Goal: Task Accomplishment & Management: Use online tool/utility

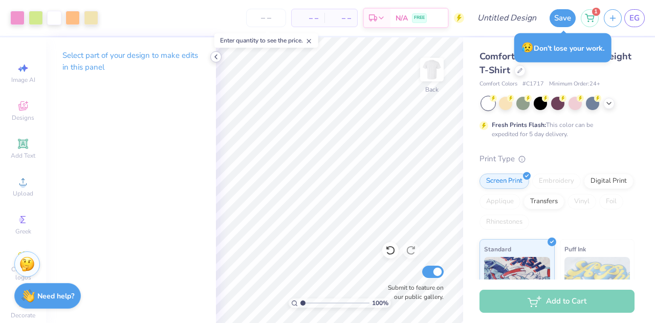
click at [216, 59] on icon at bounding box center [216, 57] width 8 height 8
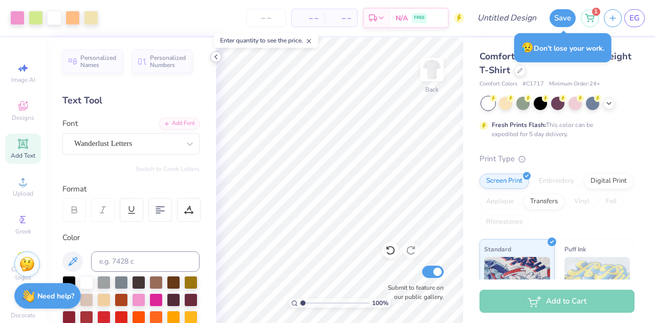
click at [213, 56] on icon at bounding box center [216, 57] width 8 height 8
click at [218, 56] on icon at bounding box center [216, 57] width 8 height 8
click at [217, 57] on icon at bounding box center [216, 57] width 8 height 8
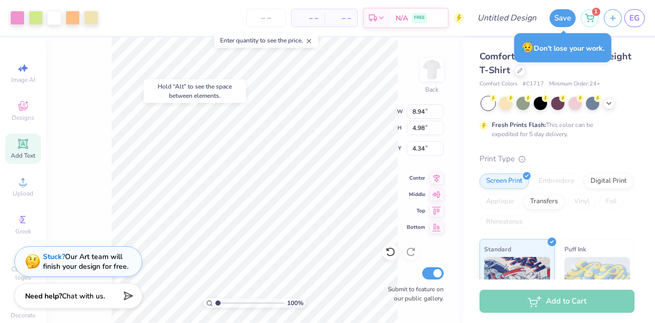
type input "4.34"
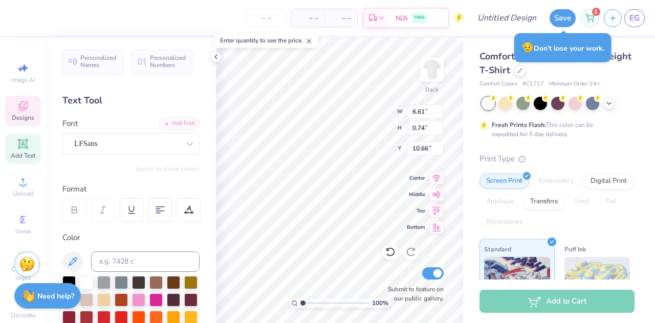
type input "9.90"
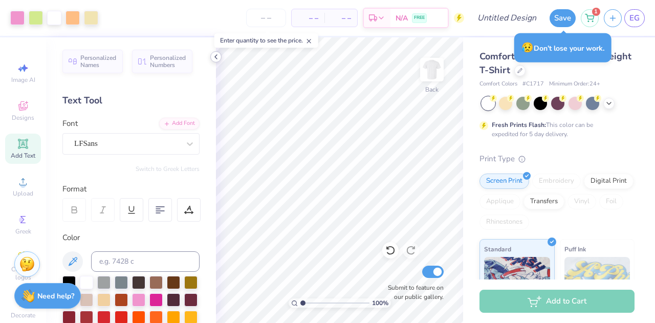
click at [215, 57] on polyline at bounding box center [216, 57] width 2 height 4
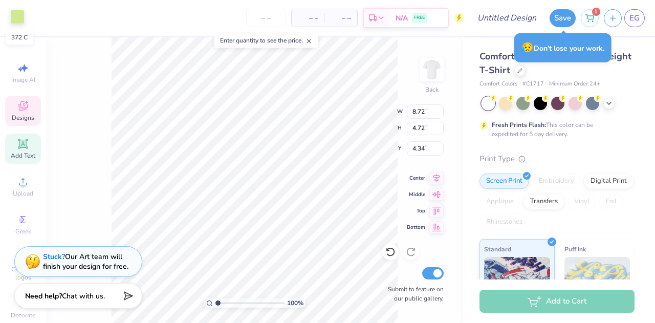
click at [18, 18] on div at bounding box center [17, 17] width 14 height 14
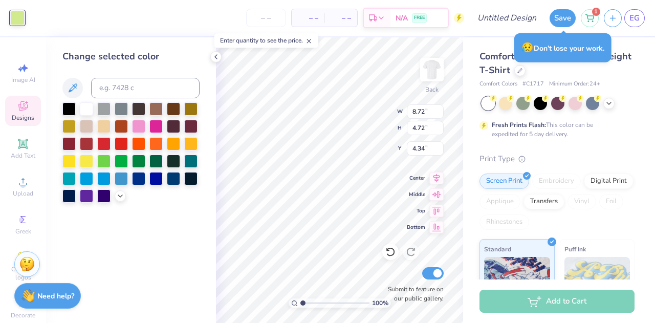
click at [208, 57] on div "Change selected color" at bounding box center [131, 180] width 170 height 286
click at [217, 56] on icon at bounding box center [216, 57] width 8 height 8
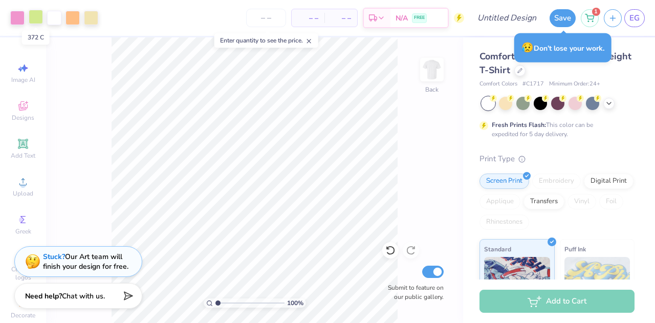
click at [35, 18] on div at bounding box center [36, 17] width 14 height 14
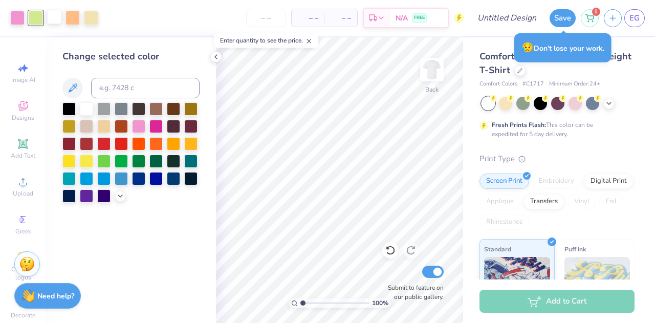
click at [53, 22] on div at bounding box center [54, 17] width 14 height 14
click at [99, 121] on div at bounding box center [103, 125] width 13 height 13
click at [40, 24] on div at bounding box center [36, 17] width 14 height 14
click at [141, 124] on div at bounding box center [138, 125] width 13 height 13
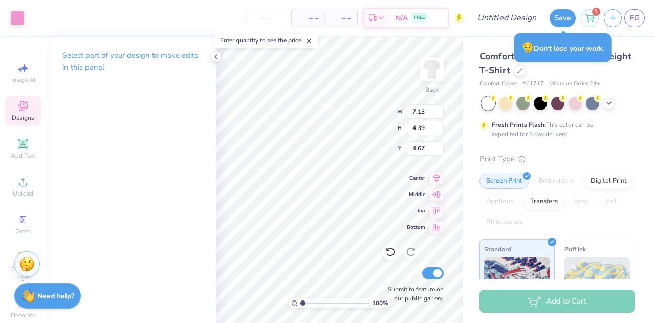
type input "7.13"
type input "4.39"
type input "4.67"
type input "8.63"
type input "4.72"
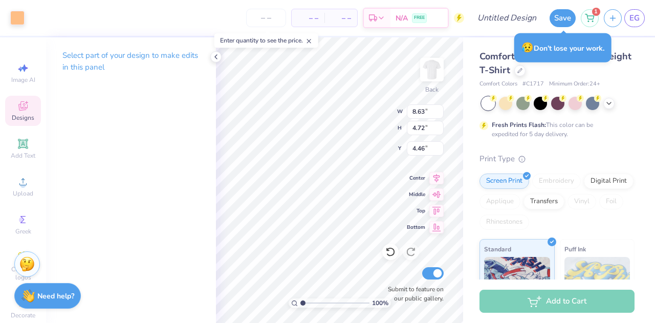
type input "4.46"
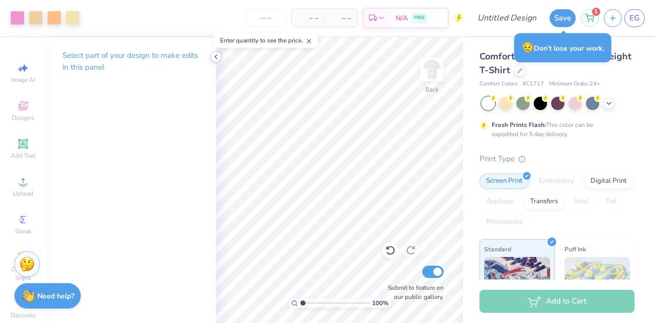
click at [215, 60] on icon at bounding box center [216, 57] width 8 height 8
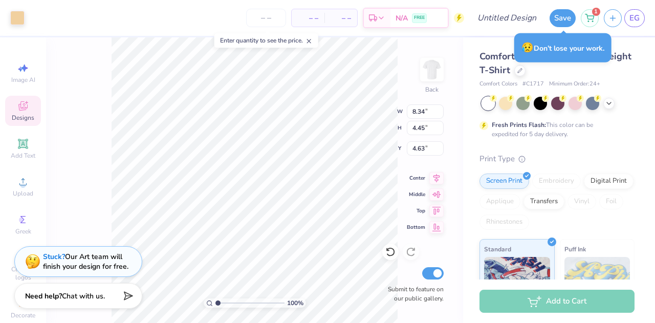
type input "8.34"
type input "4.45"
type input "4.63"
type input "8.57"
type input "4.68"
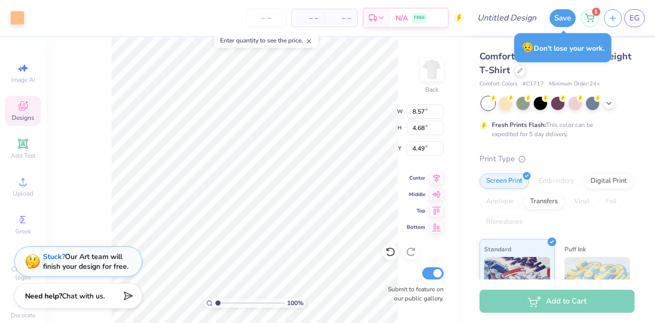
type input "4.49"
click at [514, 17] on input "Design Title" at bounding box center [519, 18] width 50 height 20
click at [644, 19] on link "EG" at bounding box center [635, 18] width 20 height 18
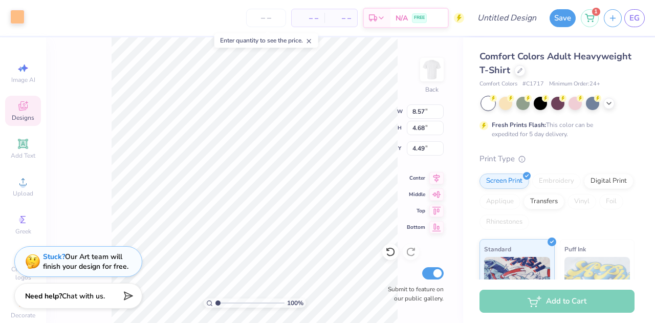
click at [16, 20] on div at bounding box center [17, 17] width 14 height 14
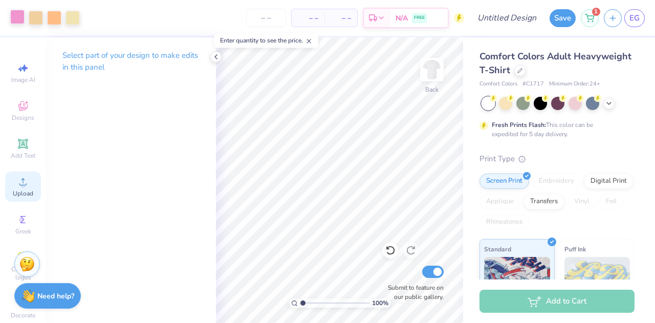
scroll to position [29, 0]
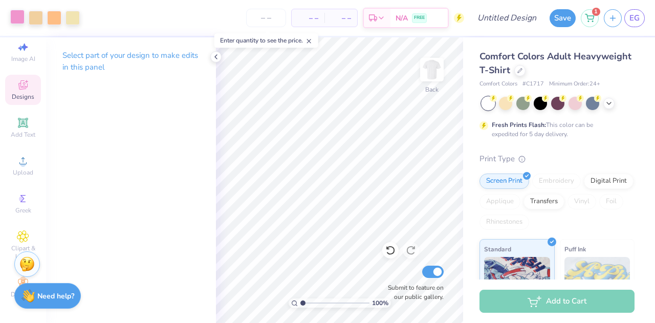
click at [31, 75] on div "Designs" at bounding box center [23, 90] width 36 height 30
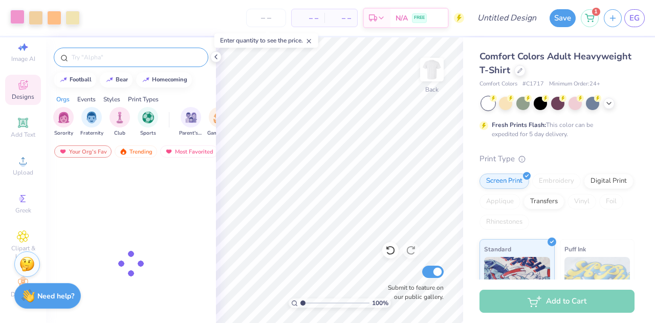
click at [107, 55] on input "text" at bounding box center [136, 57] width 131 height 10
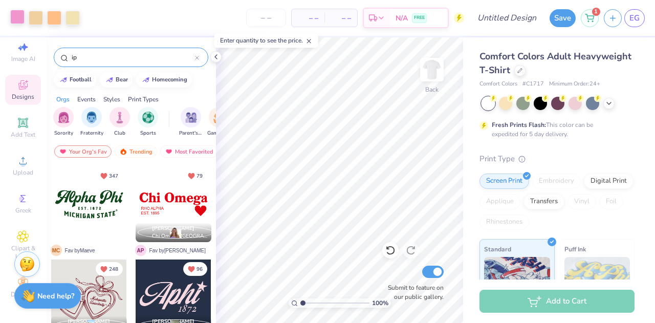
type input "i"
type input "pie"
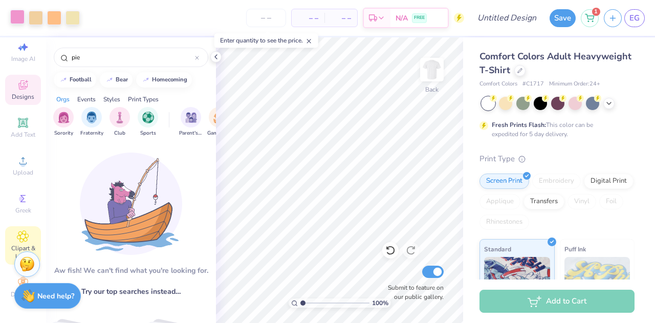
click at [16, 235] on div "Clipart & logos" at bounding box center [23, 245] width 36 height 38
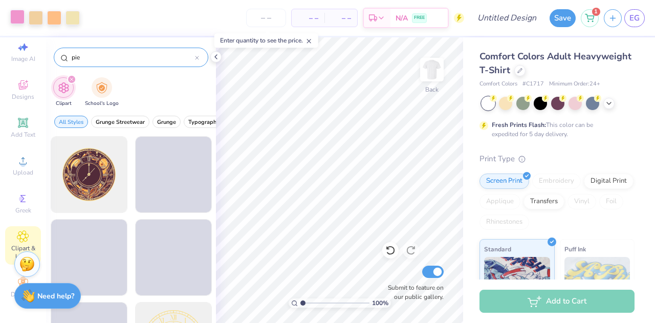
type input "pie"
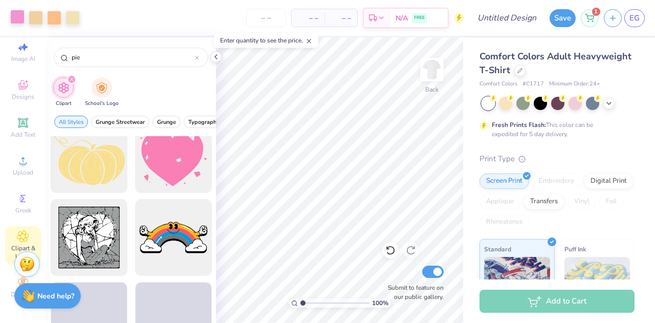
scroll to position [859, 0]
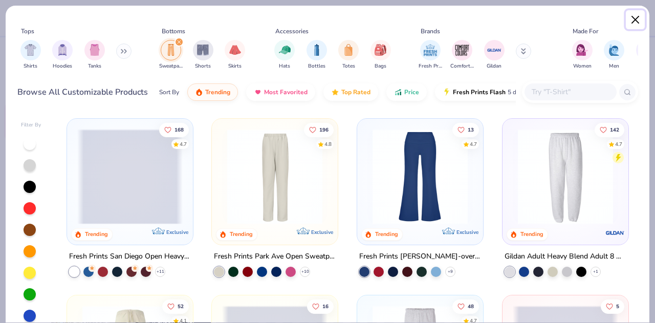
click at [635, 18] on button "Close" at bounding box center [635, 19] width 19 height 19
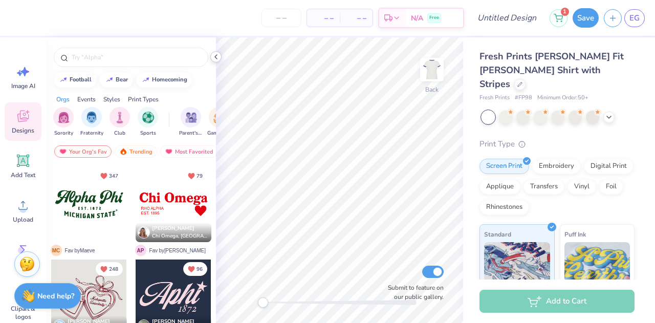
click at [218, 56] on icon at bounding box center [216, 57] width 8 height 8
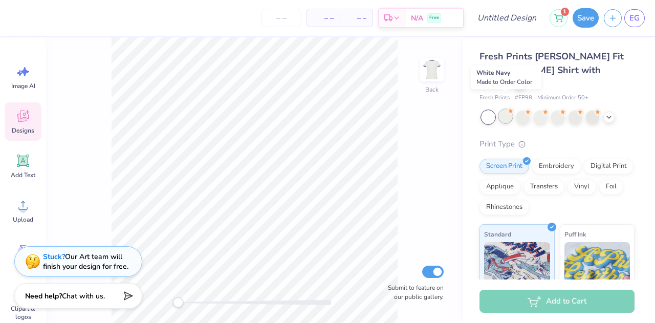
click at [504, 110] on div at bounding box center [505, 116] width 13 height 13
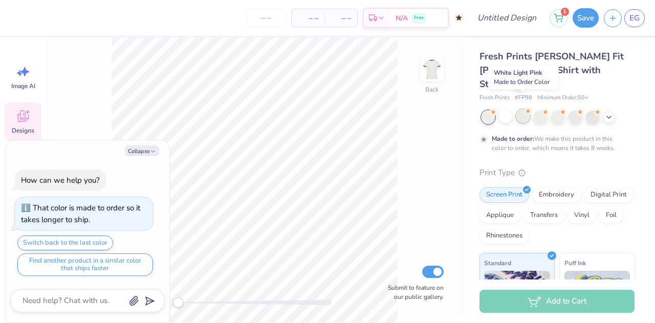
click at [530, 110] on div at bounding box center [522, 116] width 13 height 13
click at [132, 155] on button "Collapse" at bounding box center [142, 150] width 34 height 11
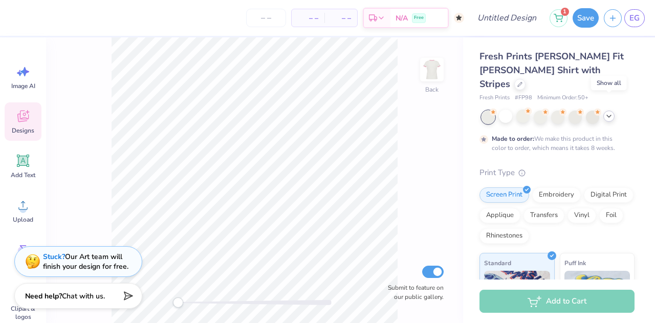
click at [606, 112] on icon at bounding box center [609, 116] width 8 height 8
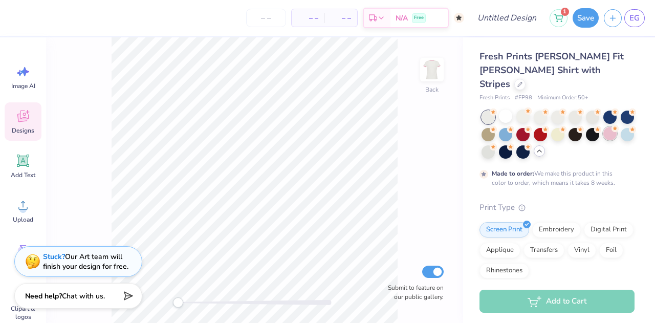
click at [604, 140] on div at bounding box center [610, 133] width 13 height 13
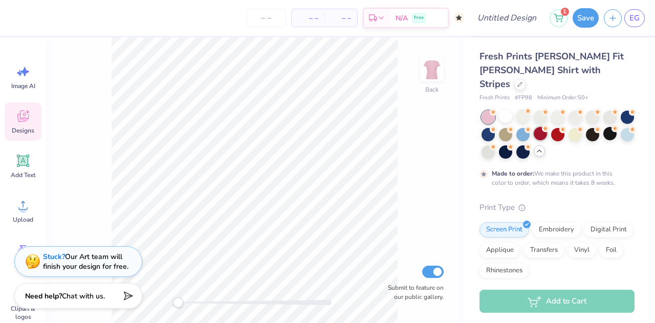
click at [547, 127] on div at bounding box center [540, 133] width 13 height 13
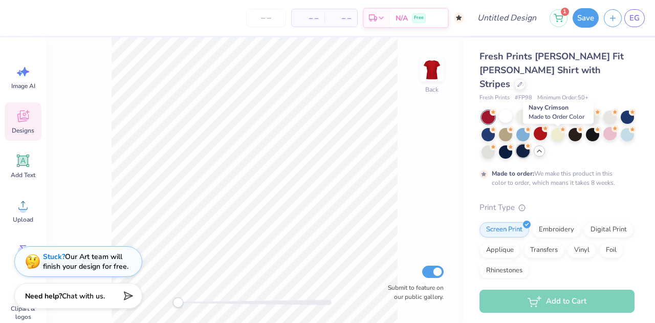
click at [530, 144] on div at bounding box center [522, 150] width 13 height 13
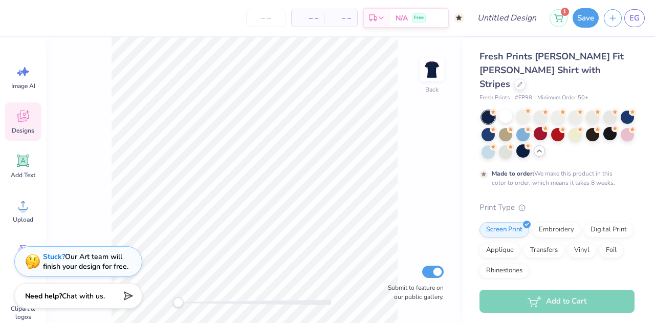
click at [490, 109] on icon at bounding box center [493, 112] width 7 height 7
click at [495, 127] on div at bounding box center [488, 133] width 13 height 13
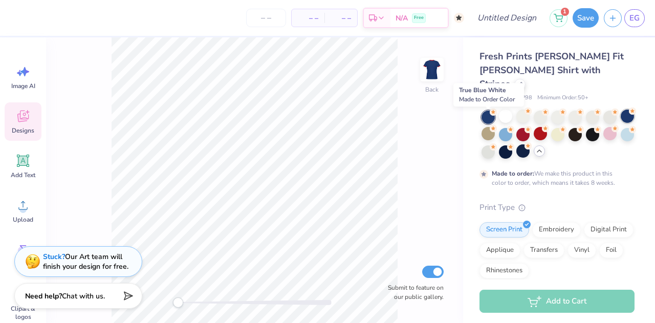
click at [621, 114] on div at bounding box center [627, 116] width 13 height 13
click at [604, 135] on div at bounding box center [610, 133] width 13 height 13
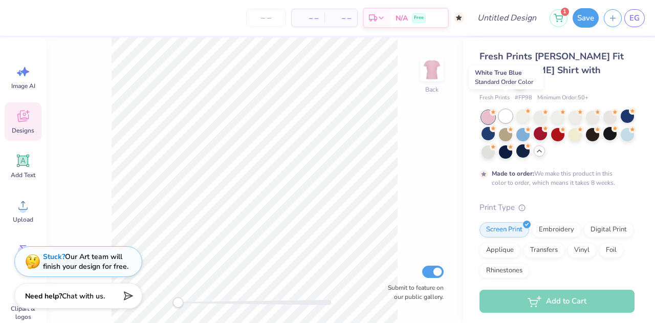
click at [502, 110] on div at bounding box center [505, 116] width 13 height 13
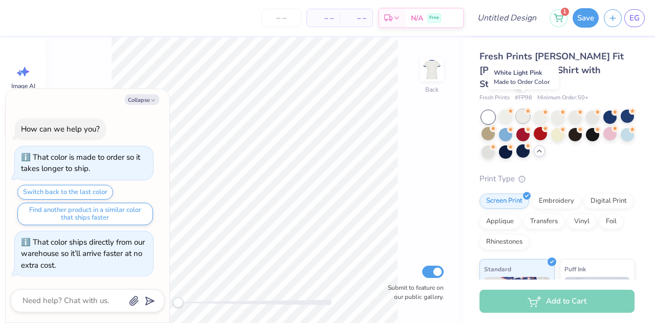
click at [523, 110] on div at bounding box center [522, 116] width 13 height 13
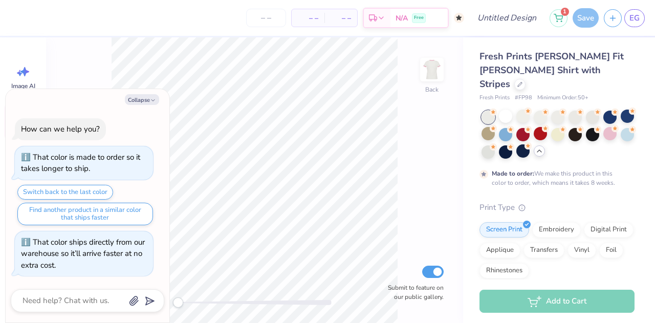
scroll to position [9, 0]
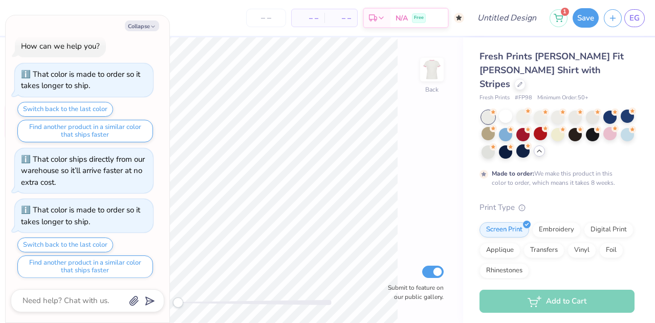
click at [150, 18] on div "Collapse How can we help you? That color is made to order so it takes longer to…" at bounding box center [88, 168] width 164 height 307
click at [145, 23] on button "Collapse" at bounding box center [142, 25] width 34 height 11
type textarea "x"
